Goal: Navigation & Orientation: Find specific page/section

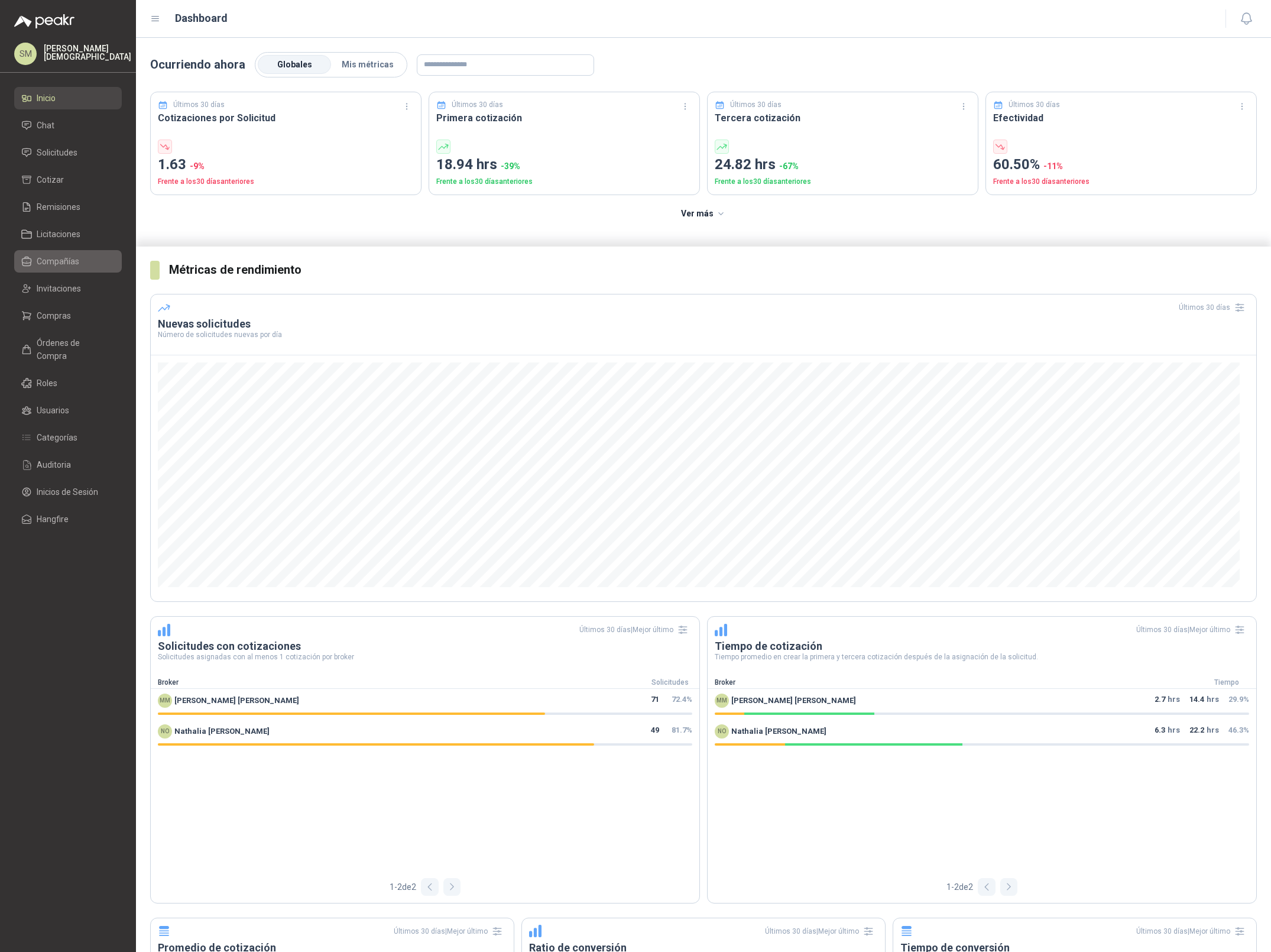
click at [61, 266] on span "Compañías" at bounding box center [58, 261] width 42 height 13
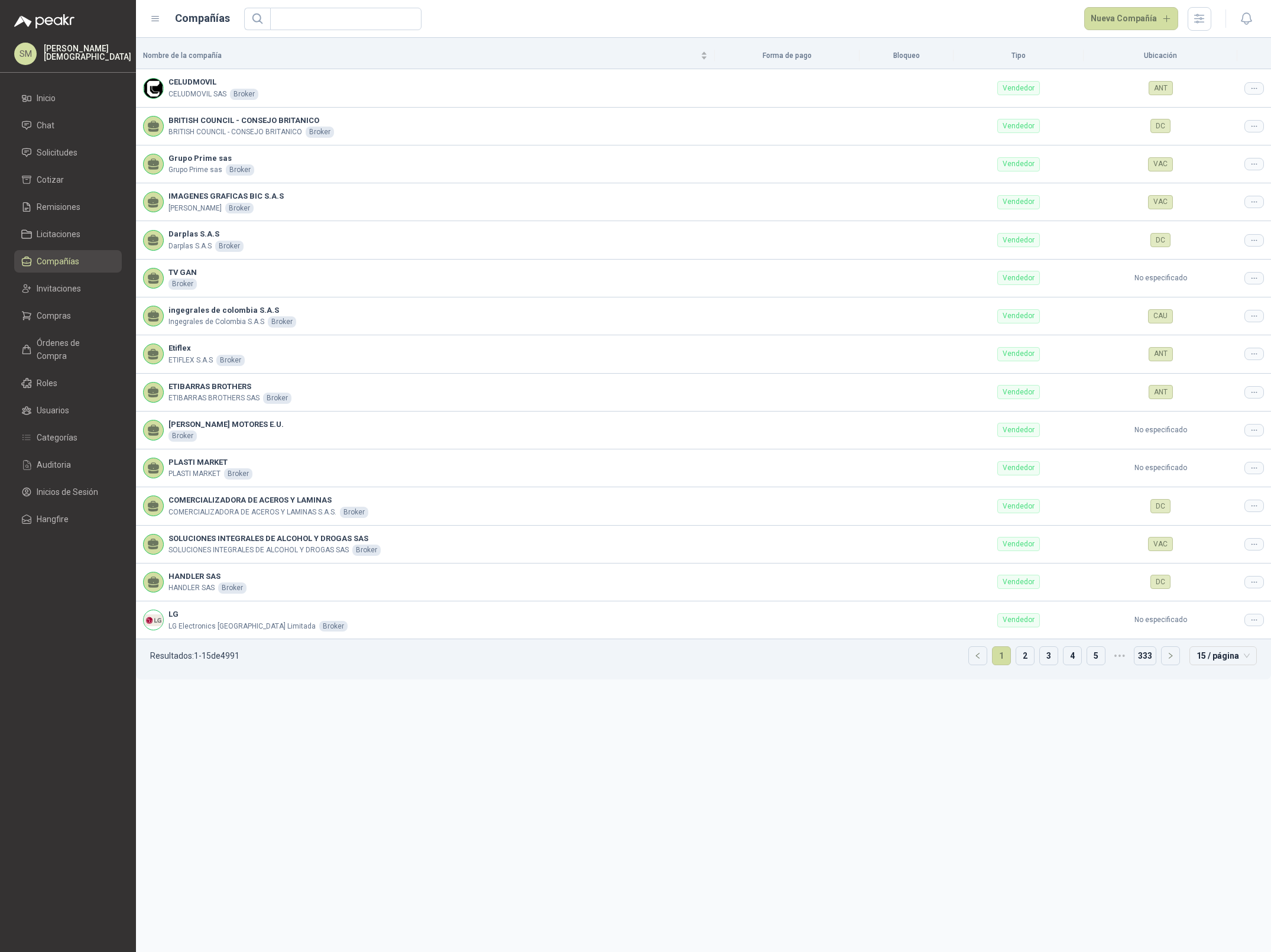
click at [62, 328] on ul "Inicio Chat Solicitudes Cotizar Remisiones Licitaciones Compañías Invitaciones …" at bounding box center [68, 311] width 136 height 448
click at [78, 315] on li "Compras" at bounding box center [68, 315] width 93 height 13
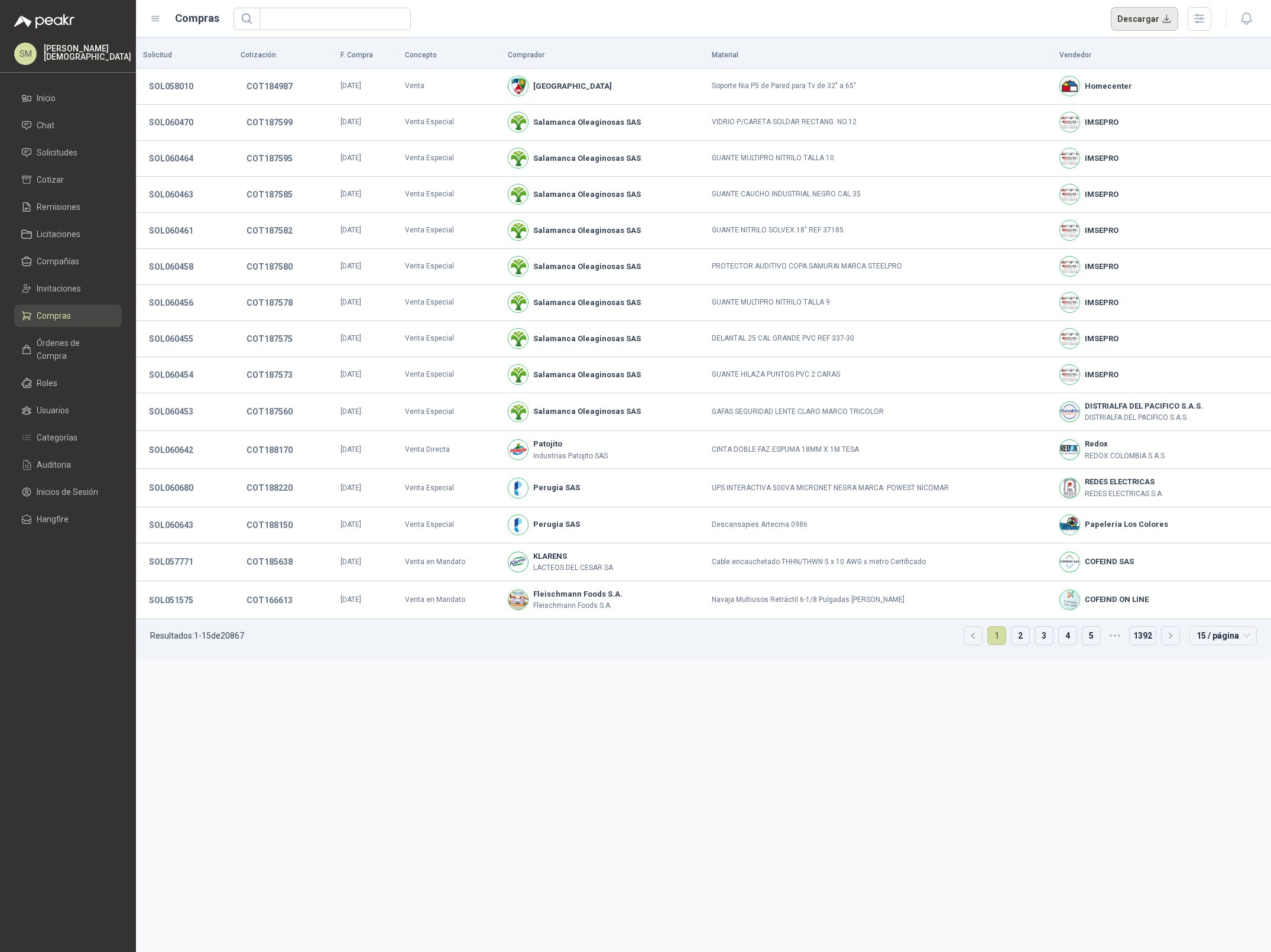
click at [1143, 14] on button "Descargar" at bounding box center [1145, 19] width 68 height 23
click at [69, 337] on span "Órdenes de Compra" at bounding box center [74, 349] width 74 height 26
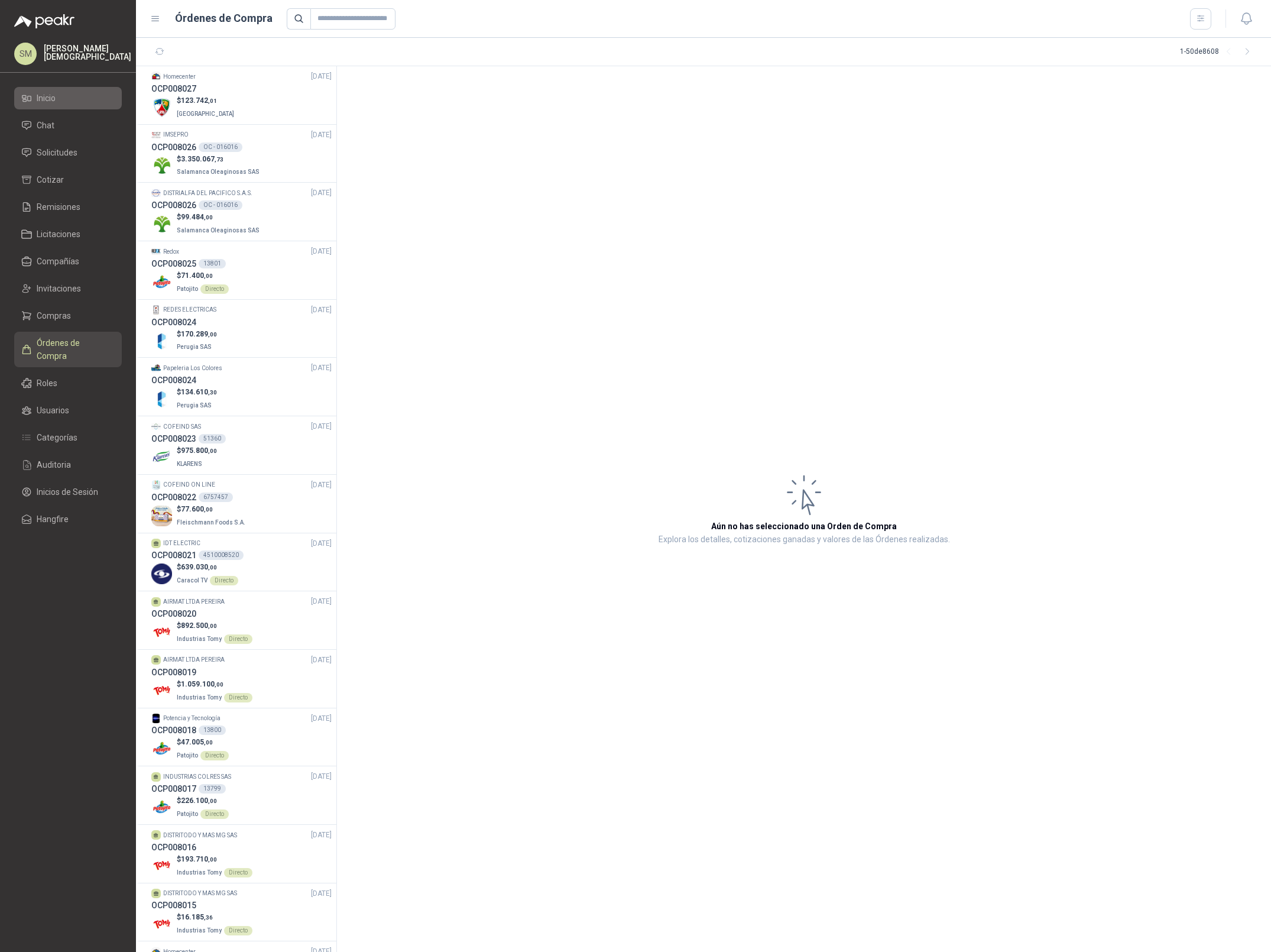
click at [85, 98] on li "Inicio" at bounding box center [68, 98] width 93 height 13
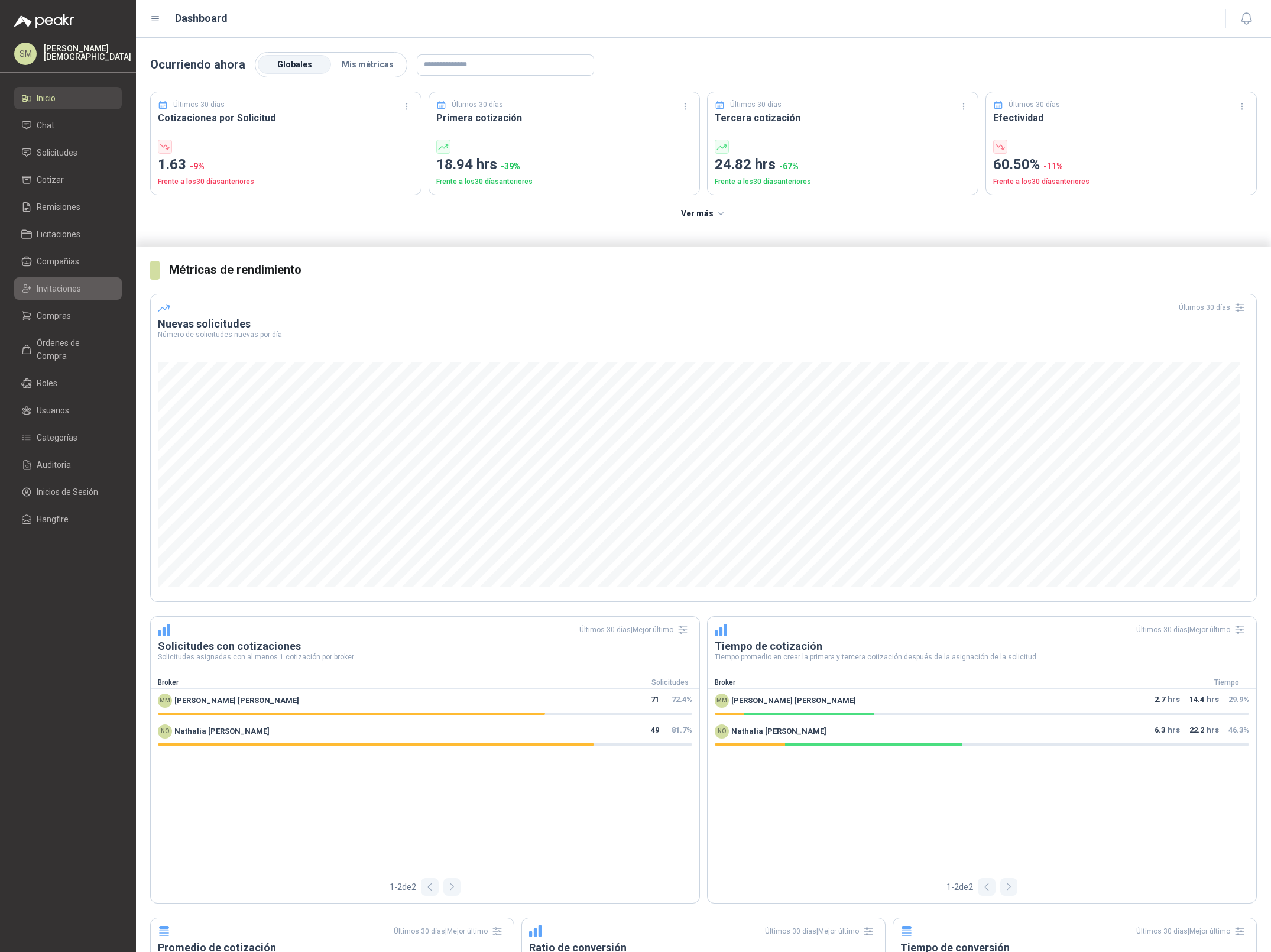
click at [72, 290] on span "Invitaciones" at bounding box center [59, 288] width 44 height 13
click at [58, 315] on span "Compras" at bounding box center [54, 315] width 34 height 13
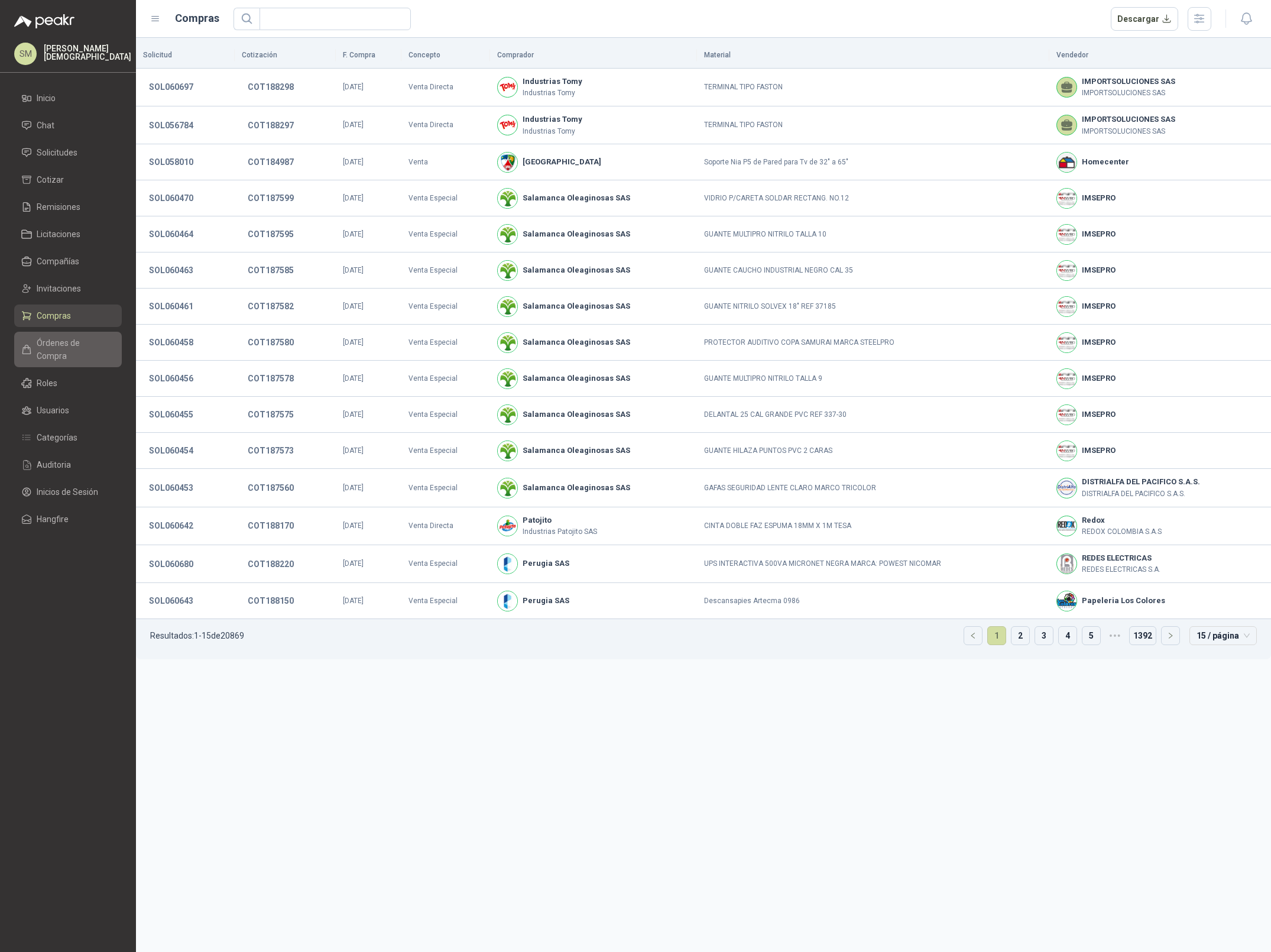
click at [53, 349] on link "Órdenes de Compra" at bounding box center [68, 349] width 108 height 36
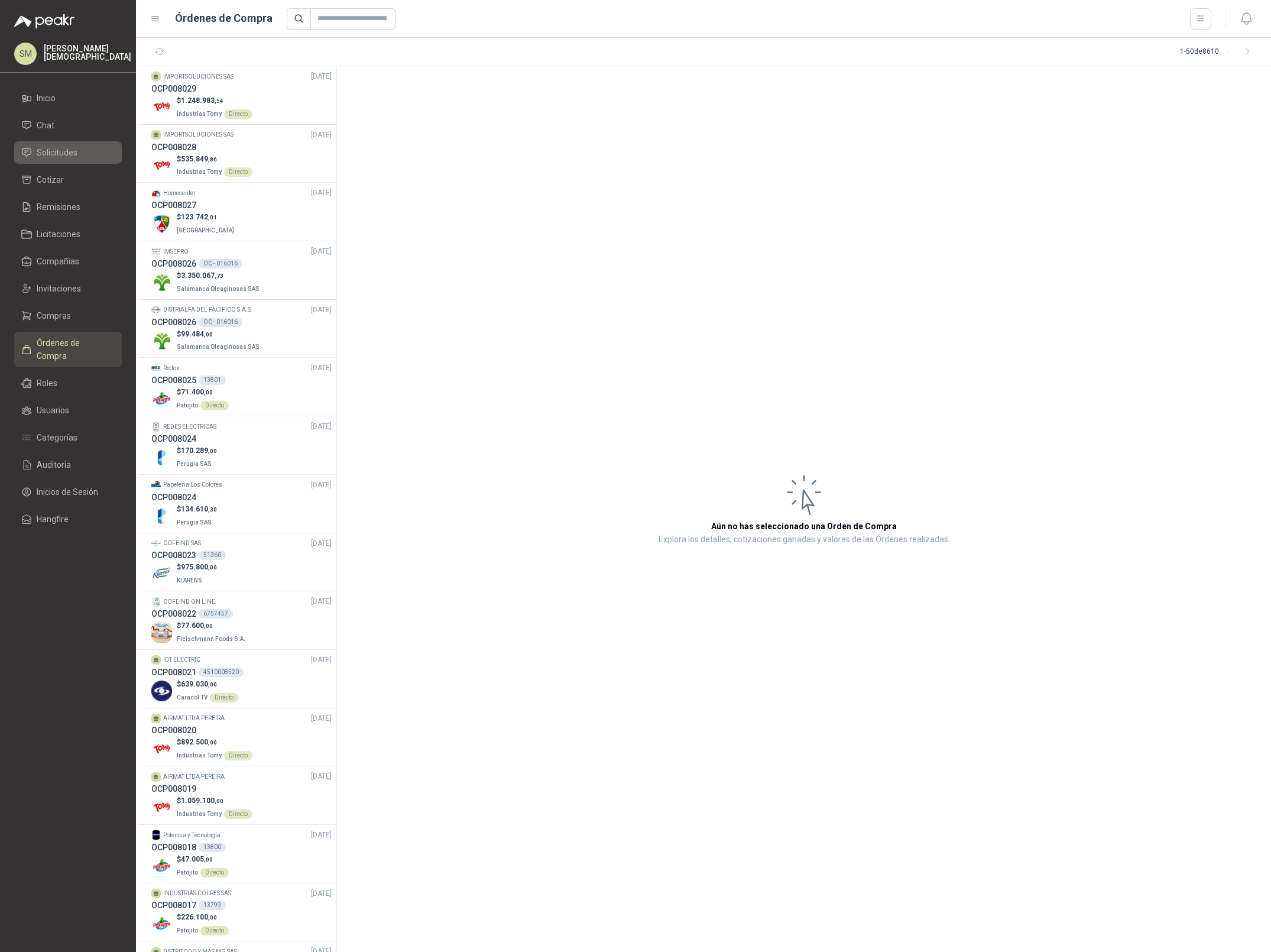
click at [56, 154] on span "Solicitudes" at bounding box center [57, 153] width 41 height 13
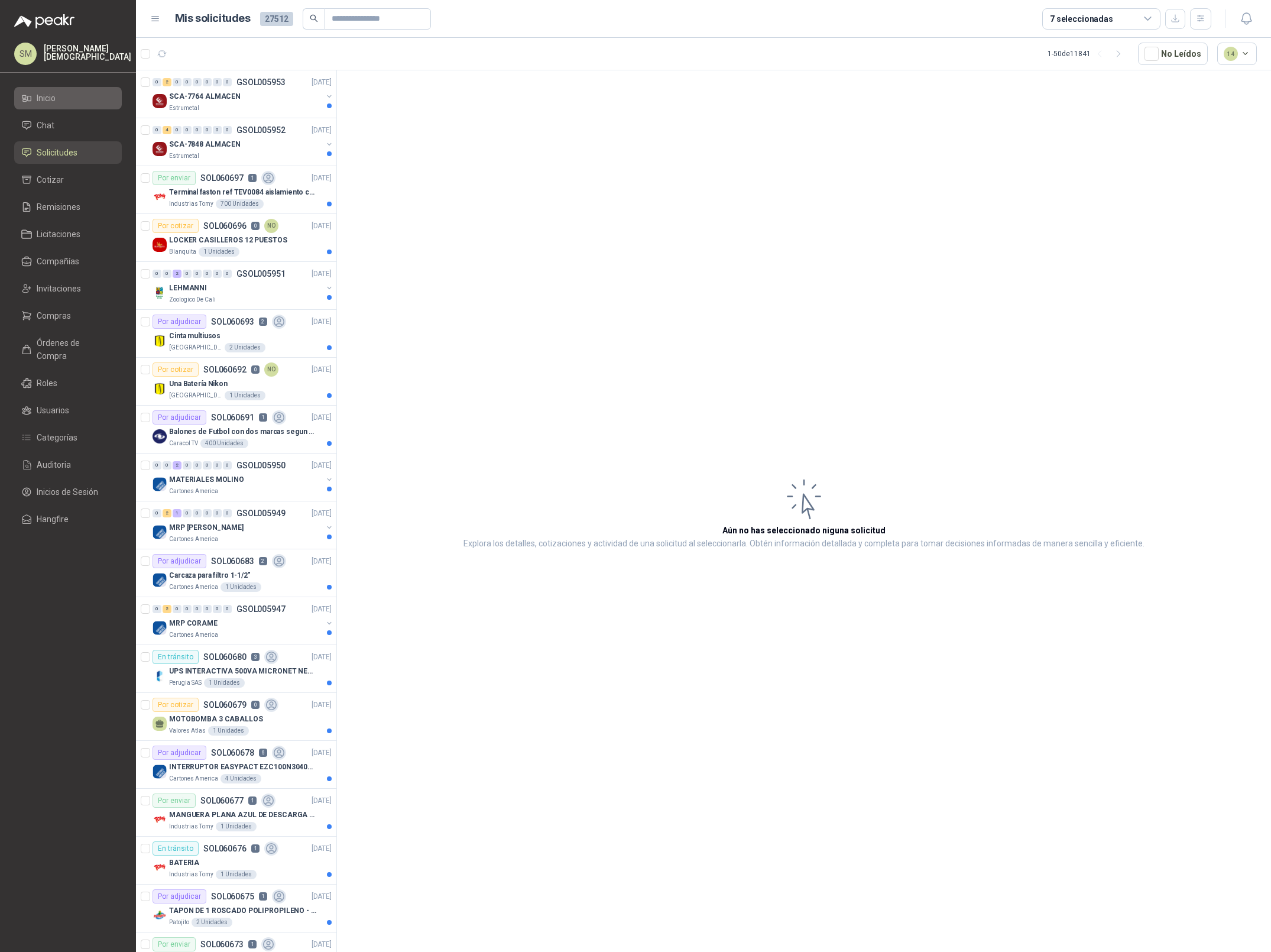
click at [61, 89] on link "Inicio" at bounding box center [68, 98] width 108 height 23
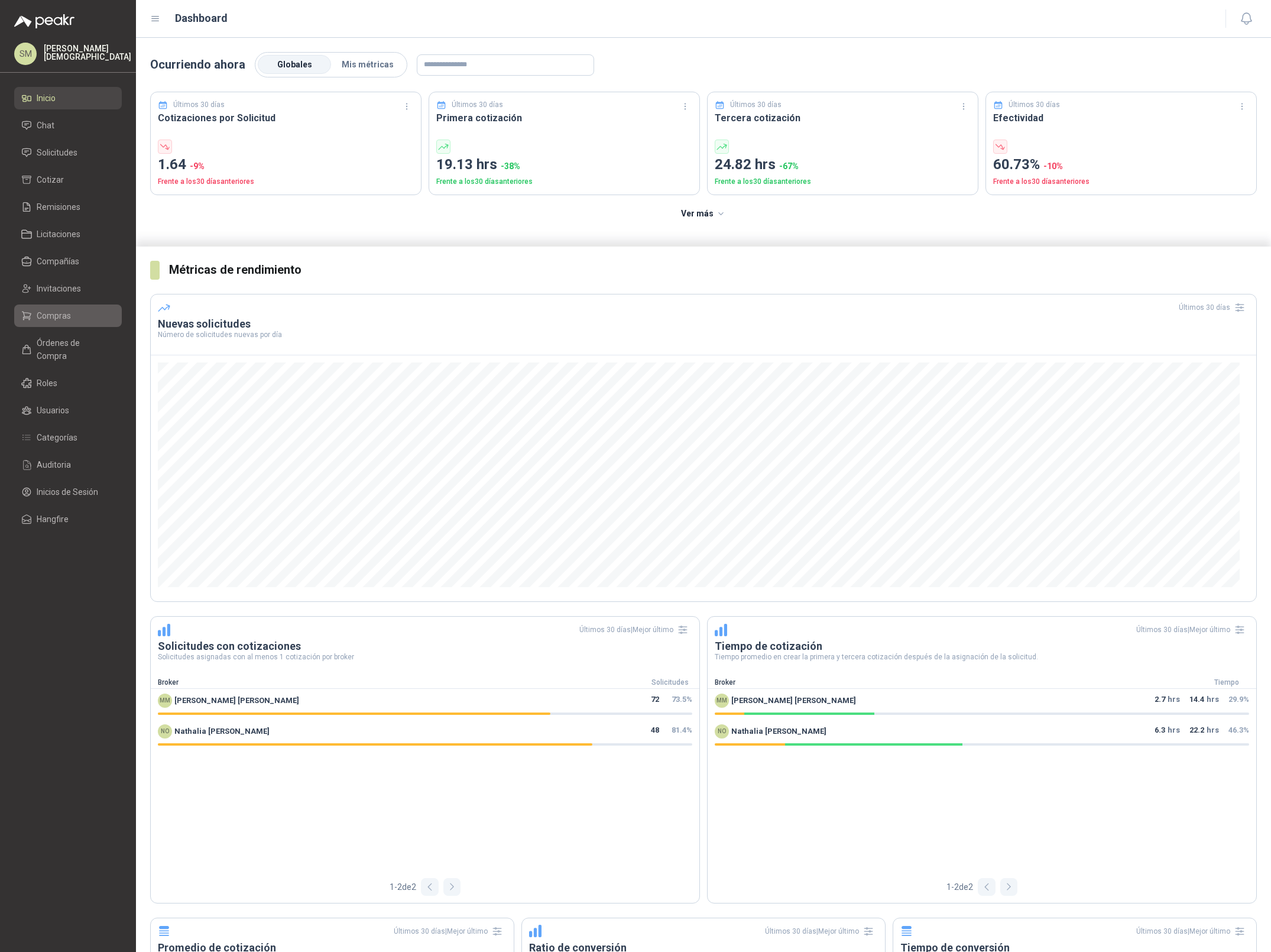
click at [53, 315] on span "Compras" at bounding box center [54, 315] width 34 height 13
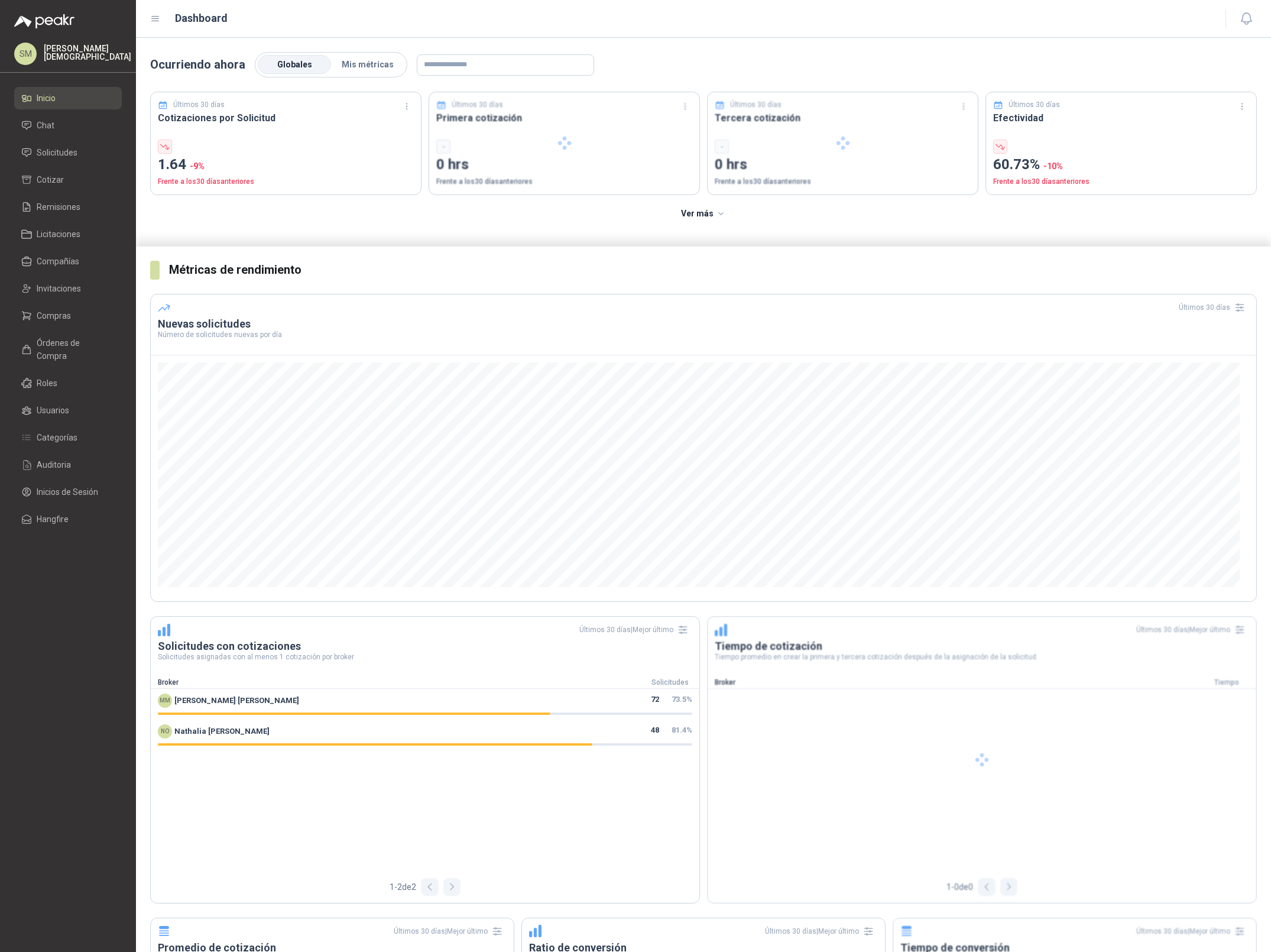
click at [74, 61] on div "[PERSON_NAME][DEMOGRAPHIC_DATA]" at bounding box center [68, 54] width 108 height 23
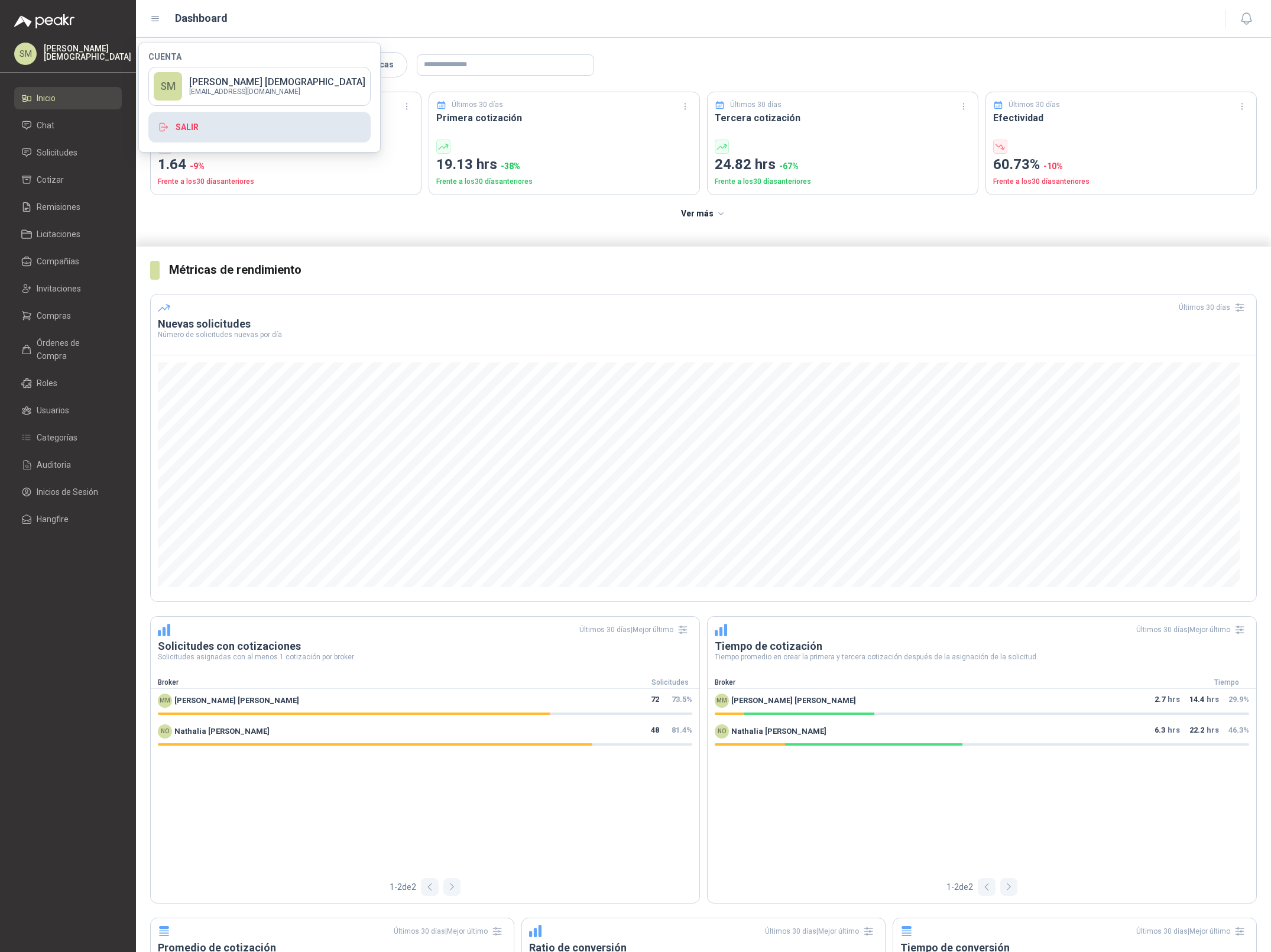
click at [238, 130] on button "Salir" at bounding box center [259, 127] width 223 height 31
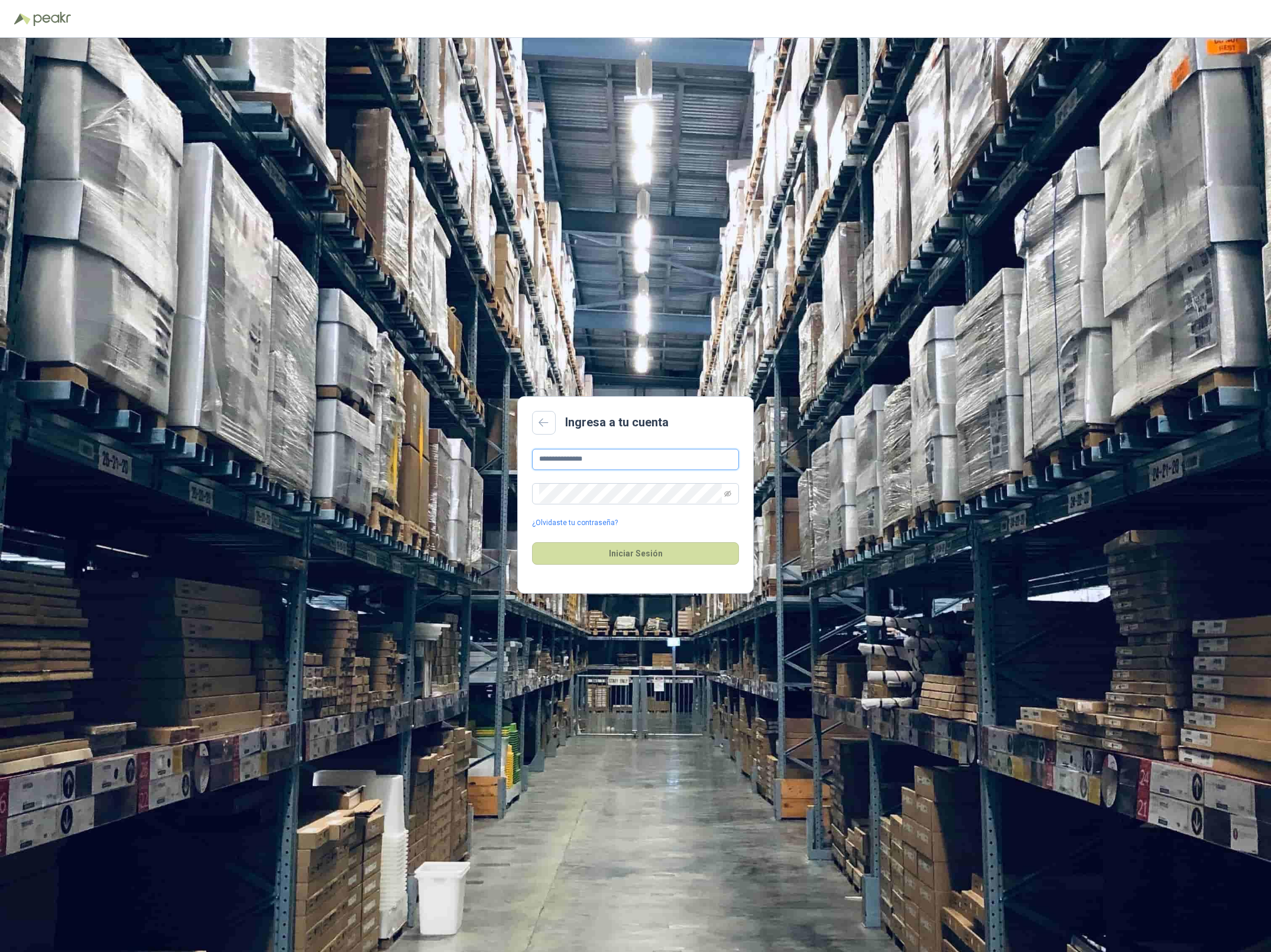
click at [636, 460] on input "**********" at bounding box center [635, 459] width 207 height 22
type input "**********"
click at [637, 556] on button "Iniciar Sesión" at bounding box center [635, 553] width 207 height 23
